Goal: Task Accomplishment & Management: Use online tool/utility

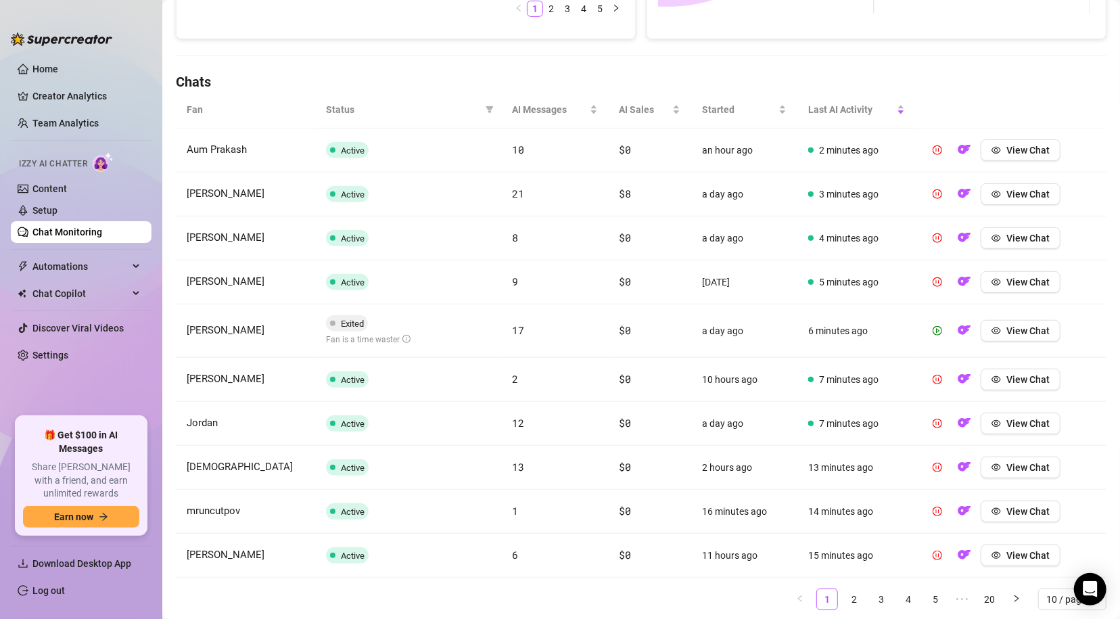
scroll to position [453, 0]
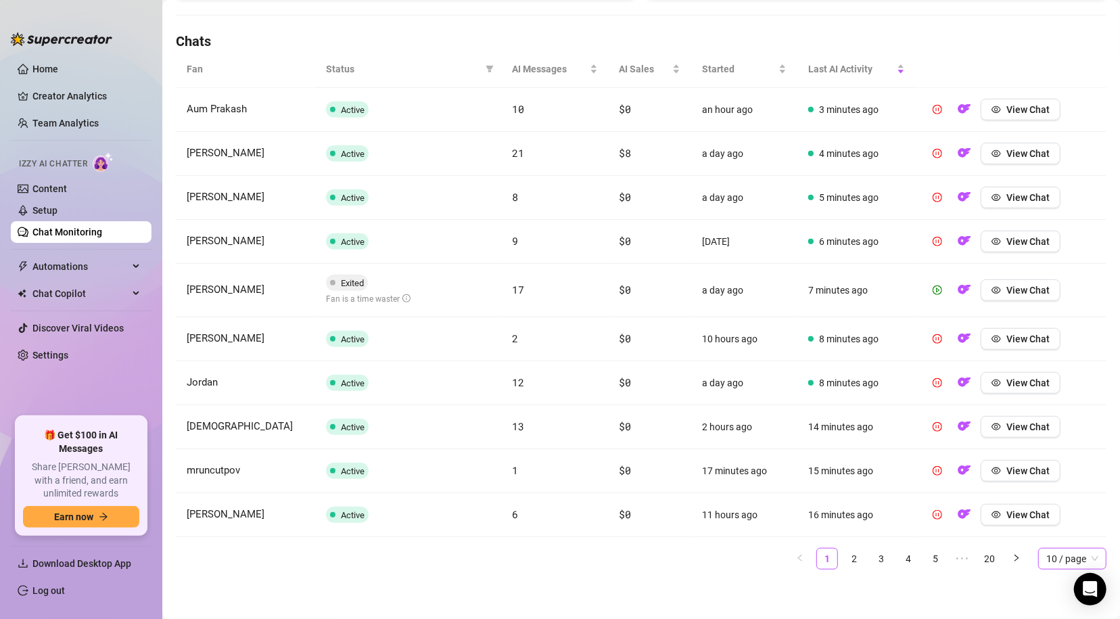
click at [984, 561] on span "10 / page" at bounding box center [1072, 558] width 52 height 20
click at [984, 534] on div "100 / page" at bounding box center [1072, 531] width 47 height 15
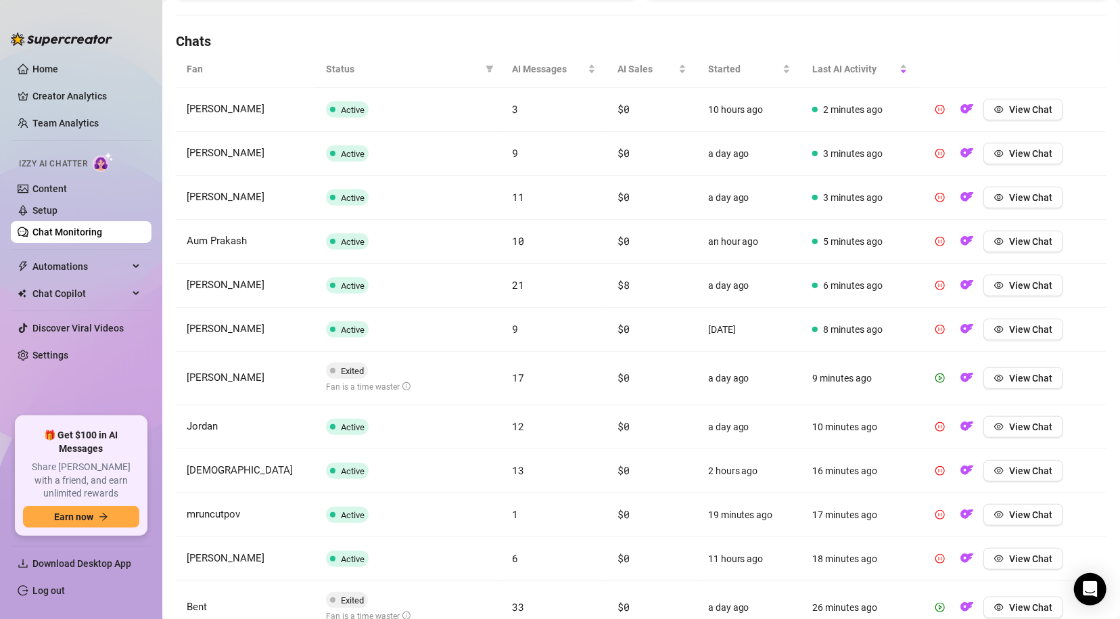
scroll to position [0, 0]
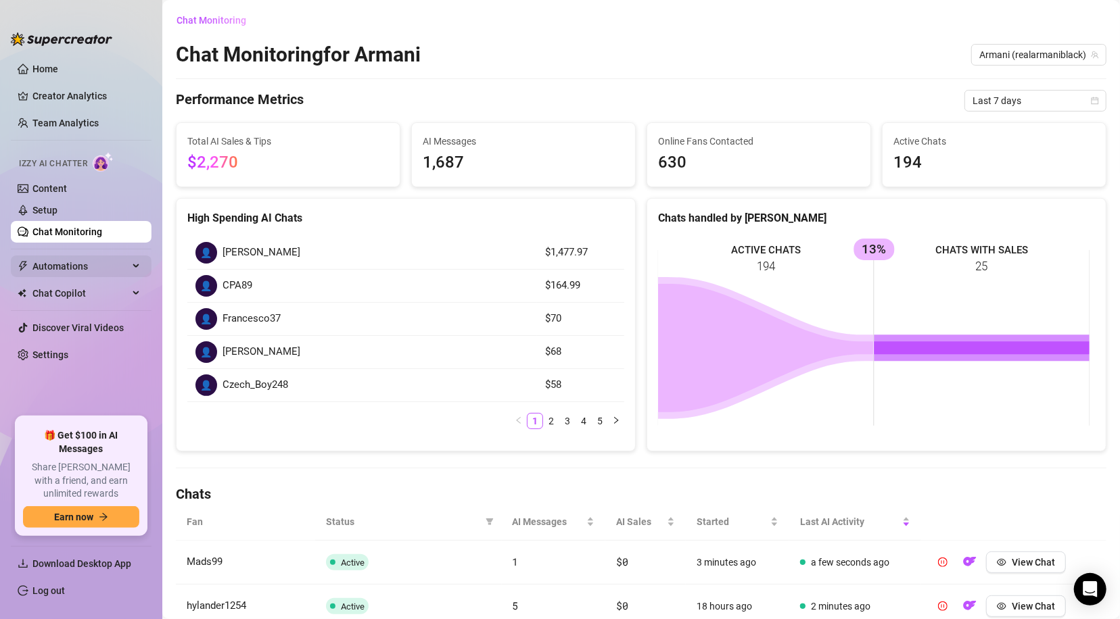
click at [112, 268] on span "Automations" at bounding box center [80, 267] width 96 height 22
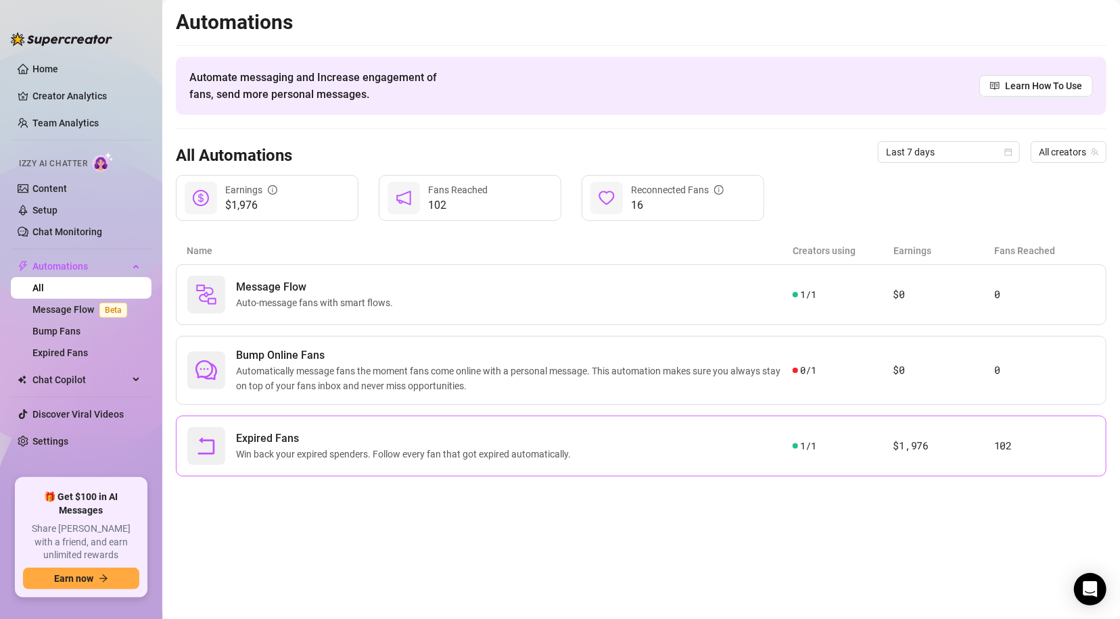
click at [670, 429] on div "Expired Fans Win back your expired spenders. Follow every fan that got expired …" at bounding box center [489, 446] width 605 height 38
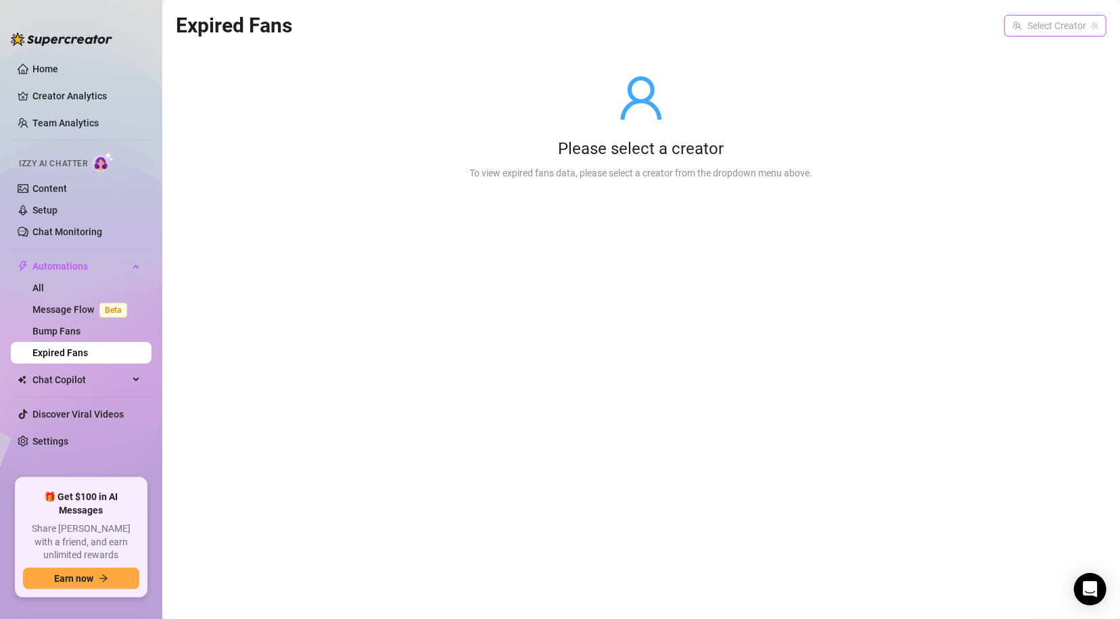
click at [1066, 26] on input "search" at bounding box center [1049, 26] width 74 height 20
click at [1064, 55] on span "( realarmaniblack )" at bounding box center [1058, 53] width 74 height 15
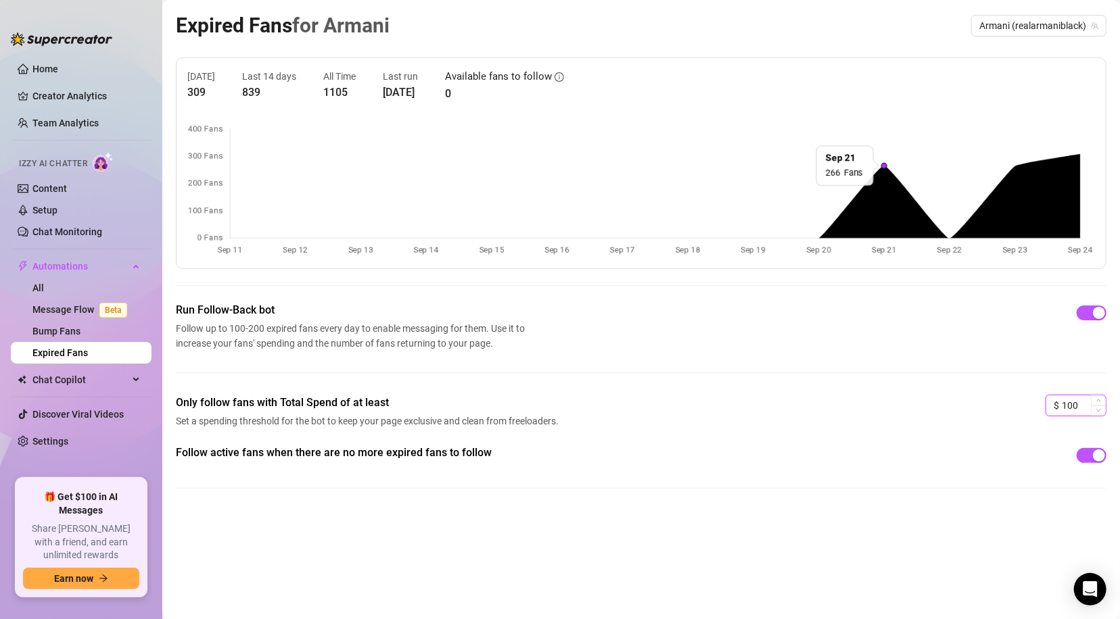
drag, startPoint x: 1082, startPoint y: 406, endPoint x: 1052, endPoint y: 413, distance: 31.3
click at [1052, 413] on div "$ 100" at bounding box center [1076, 406] width 61 height 22
type input "25"
click at [66, 310] on link "Message Flow Beta" at bounding box center [82, 309] width 100 height 11
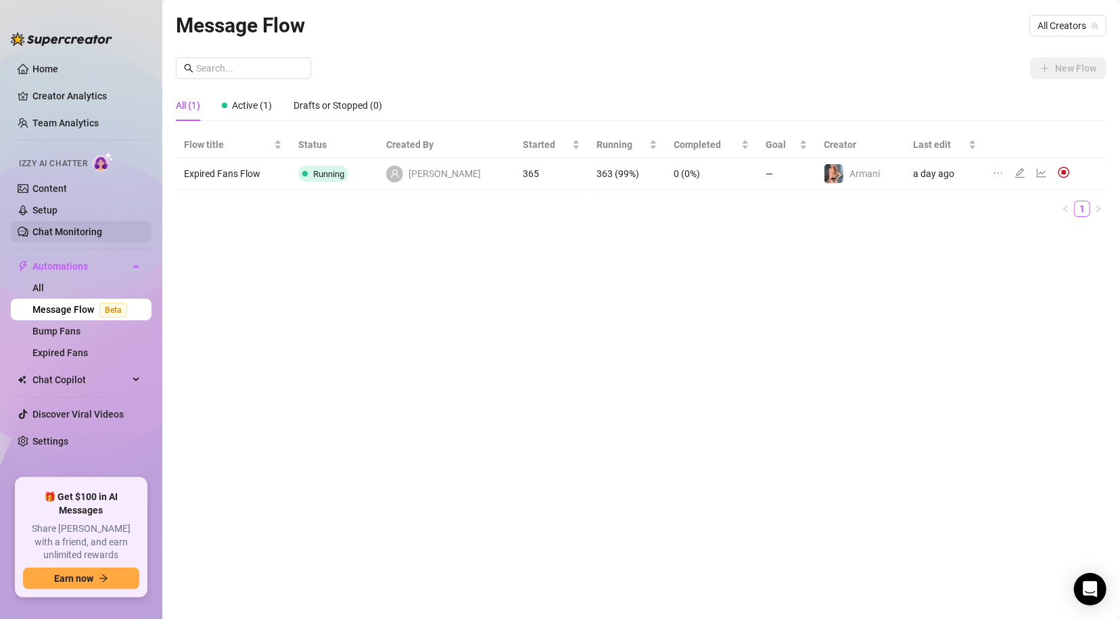
click at [64, 233] on link "Chat Monitoring" at bounding box center [67, 232] width 70 height 11
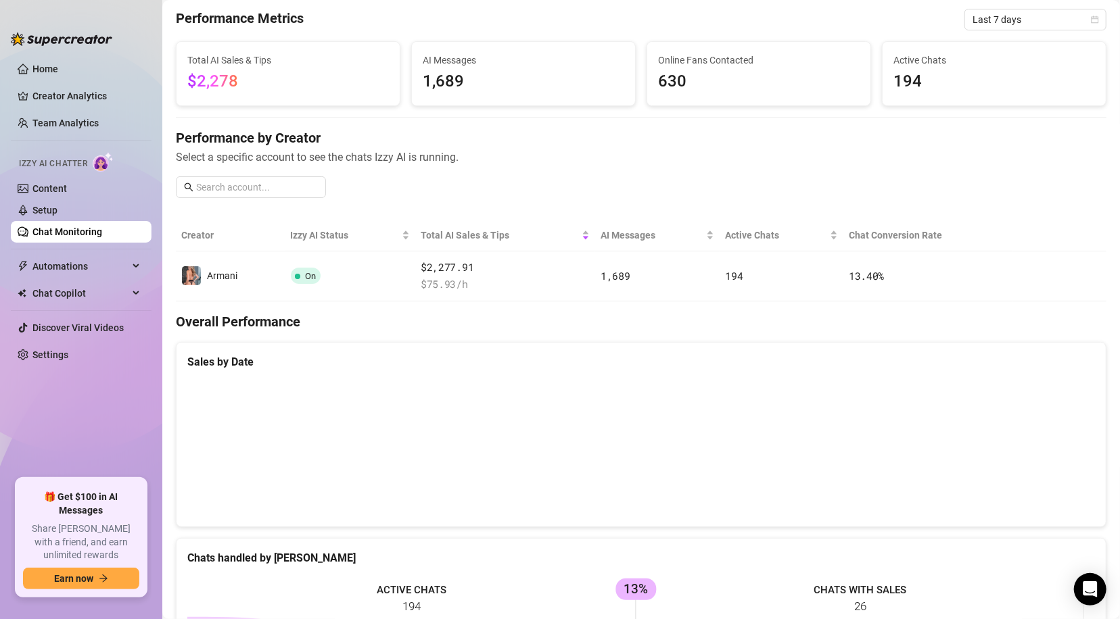
scroll to position [53, 0]
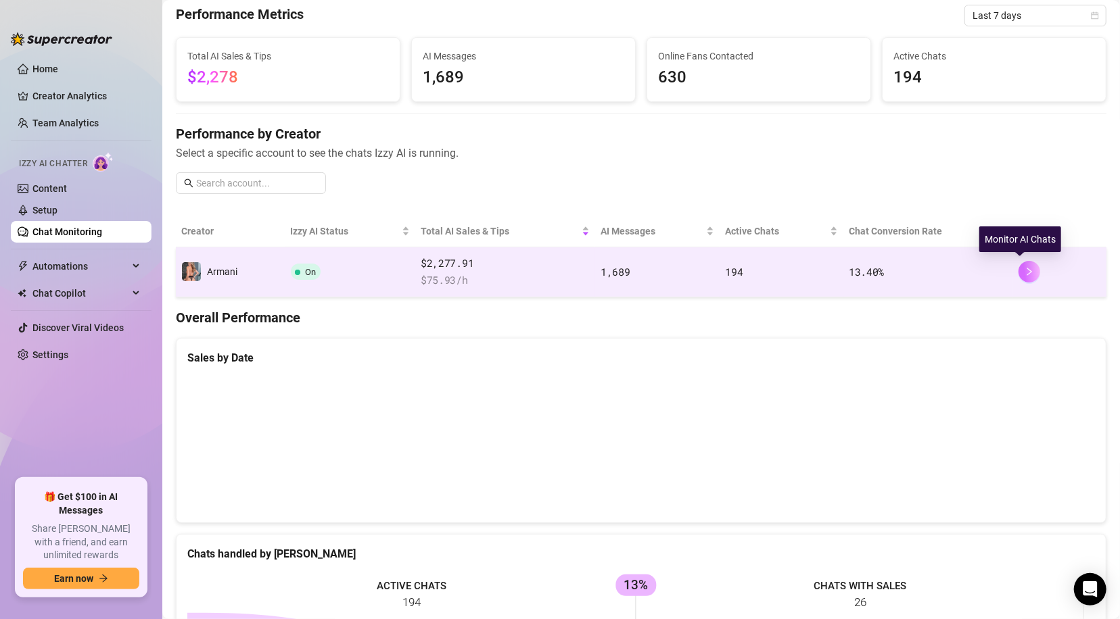
click at [1018, 269] on button "button" at bounding box center [1029, 272] width 22 height 22
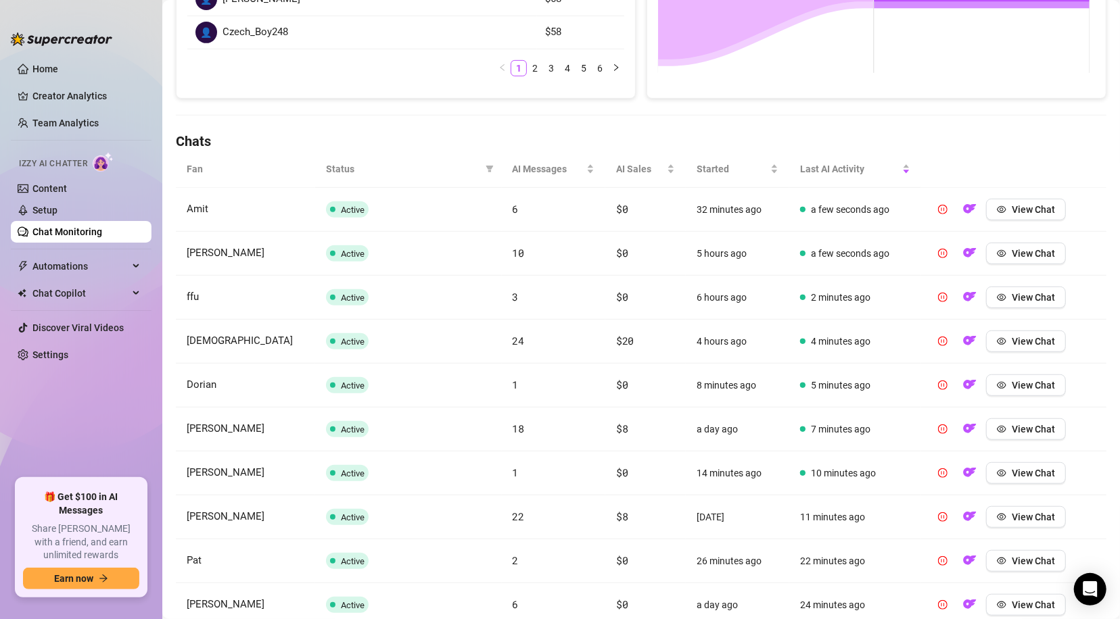
scroll to position [443, 0]
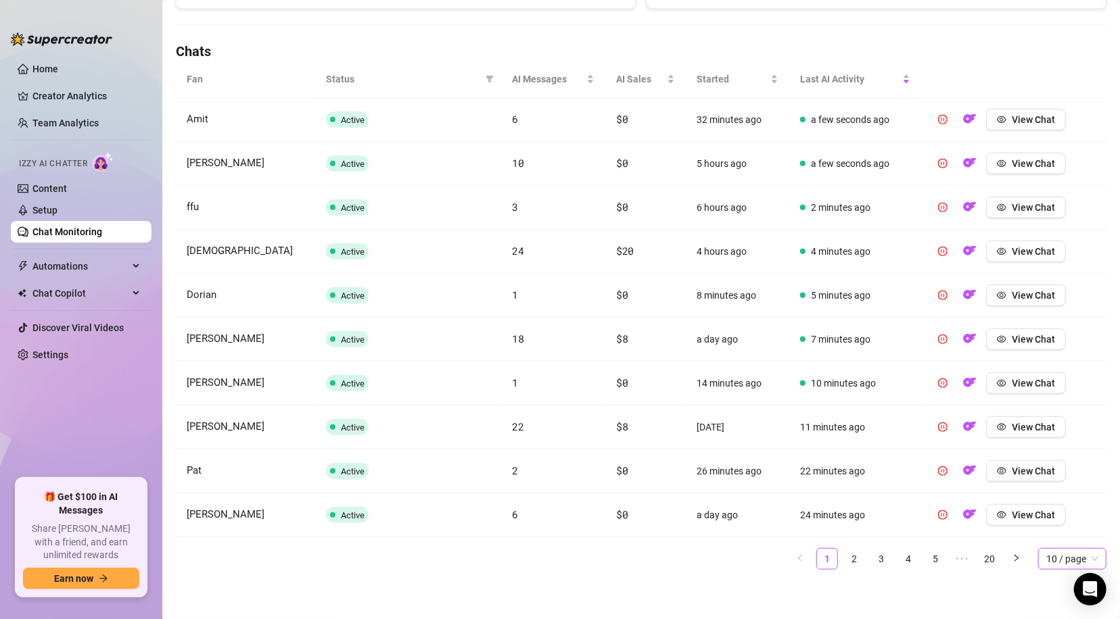
click at [1061, 557] on span "10 / page" at bounding box center [1072, 559] width 52 height 20
click at [1060, 530] on div "100 / page" at bounding box center [1072, 532] width 47 height 15
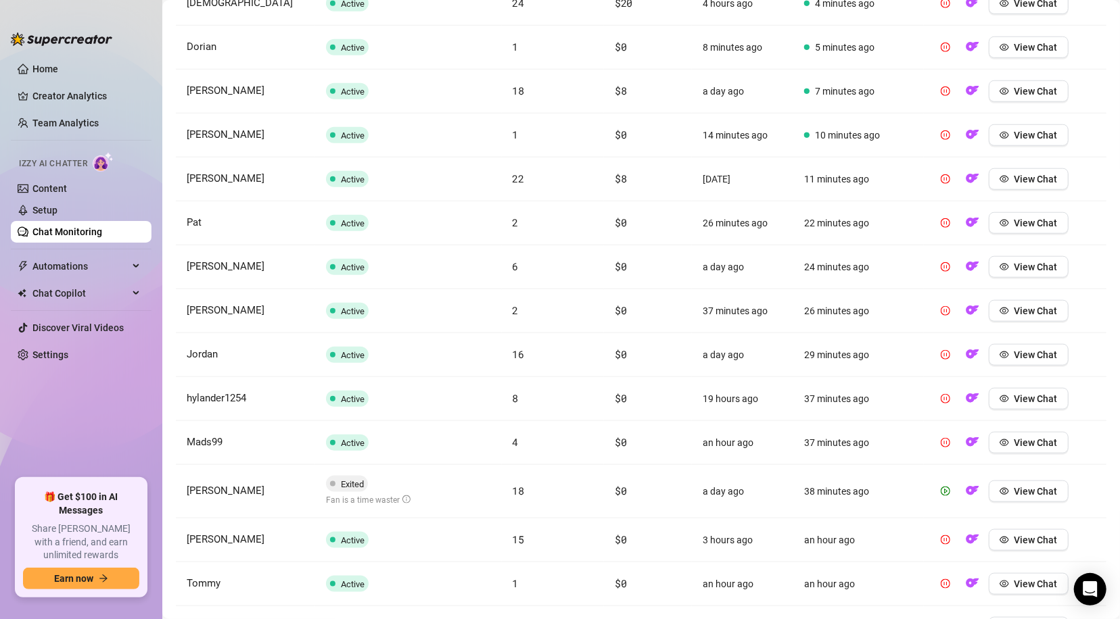
scroll to position [449, 0]
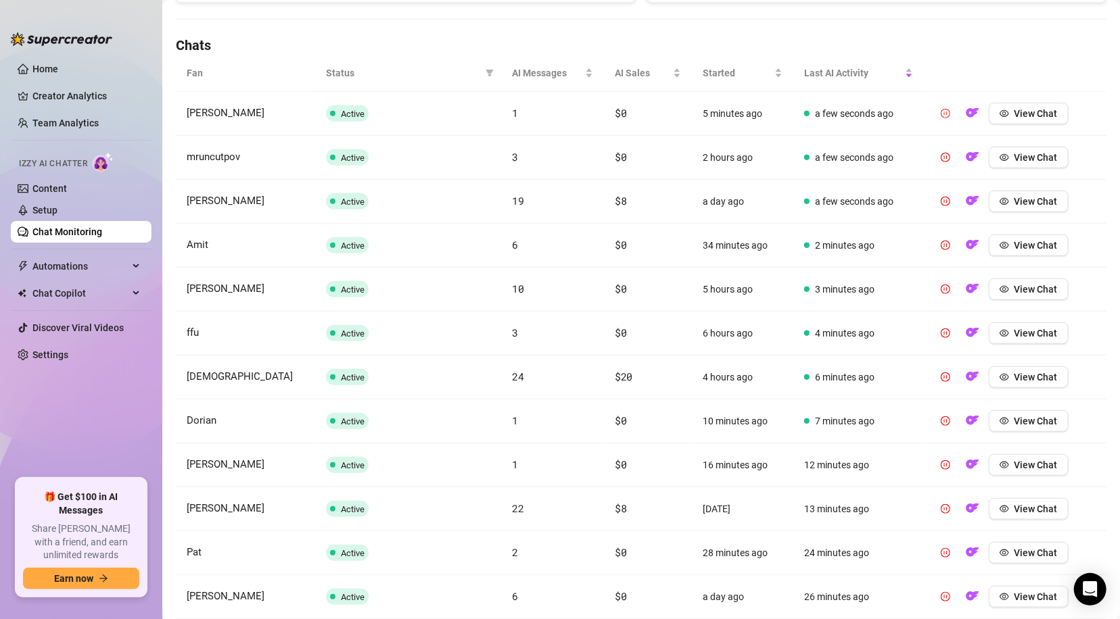
click at [941, 111] on icon "pause-circle" at bounding box center [945, 113] width 9 height 9
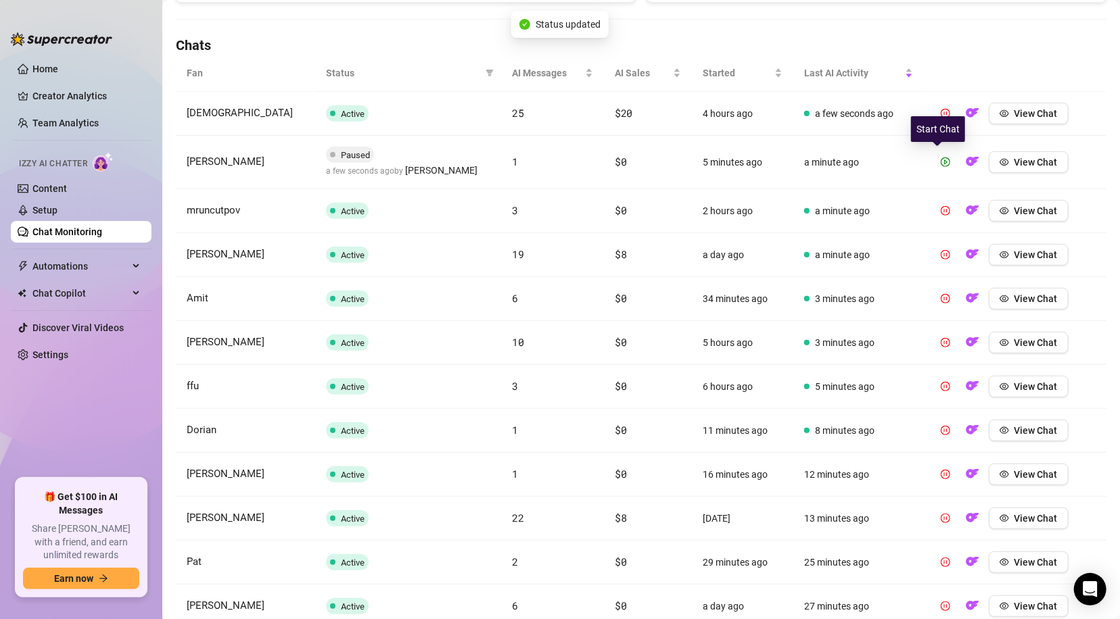
scroll to position [448, 0]
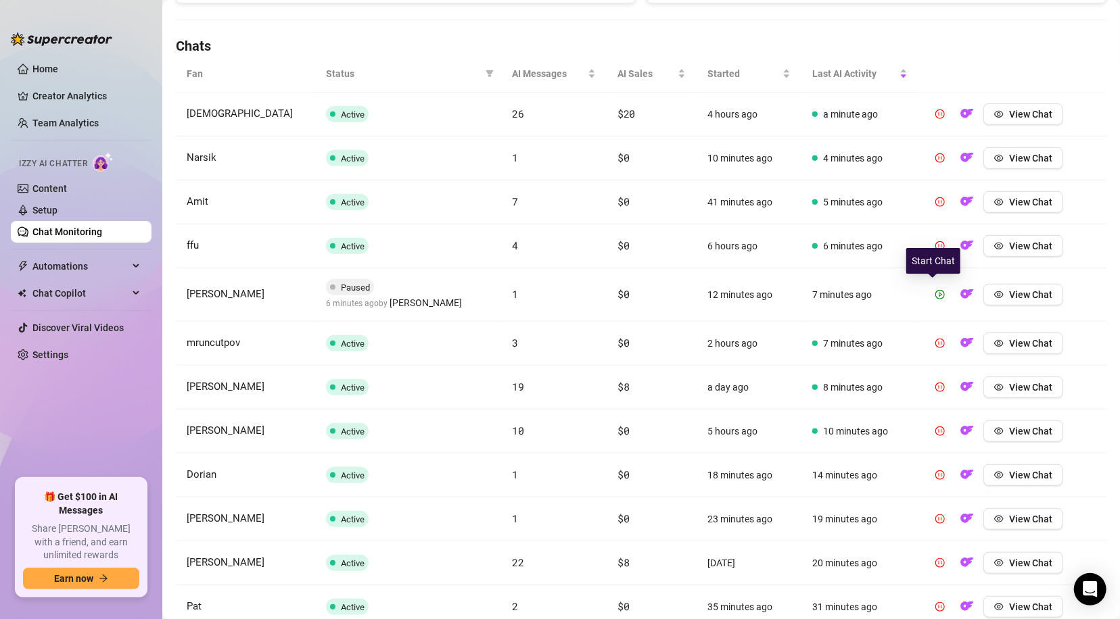
drag, startPoint x: 931, startPoint y: 289, endPoint x: 1, endPoint y: 406, distance: 937.3
click at [935, 290] on icon "play-circle" at bounding box center [939, 294] width 9 height 9
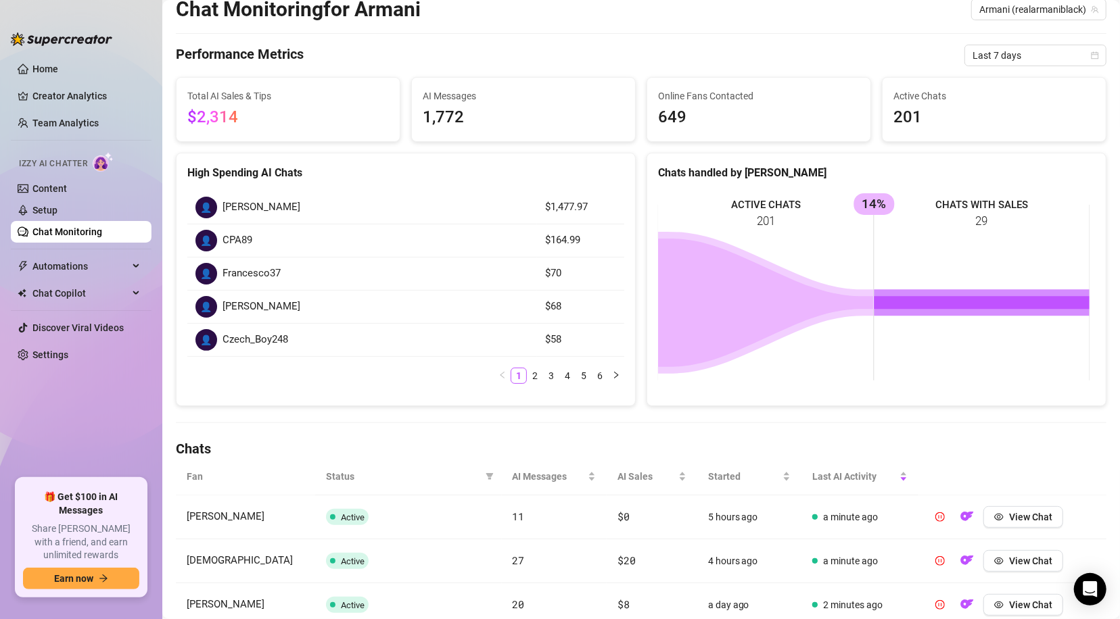
scroll to position [88, 0]
